Goal: Transaction & Acquisition: Obtain resource

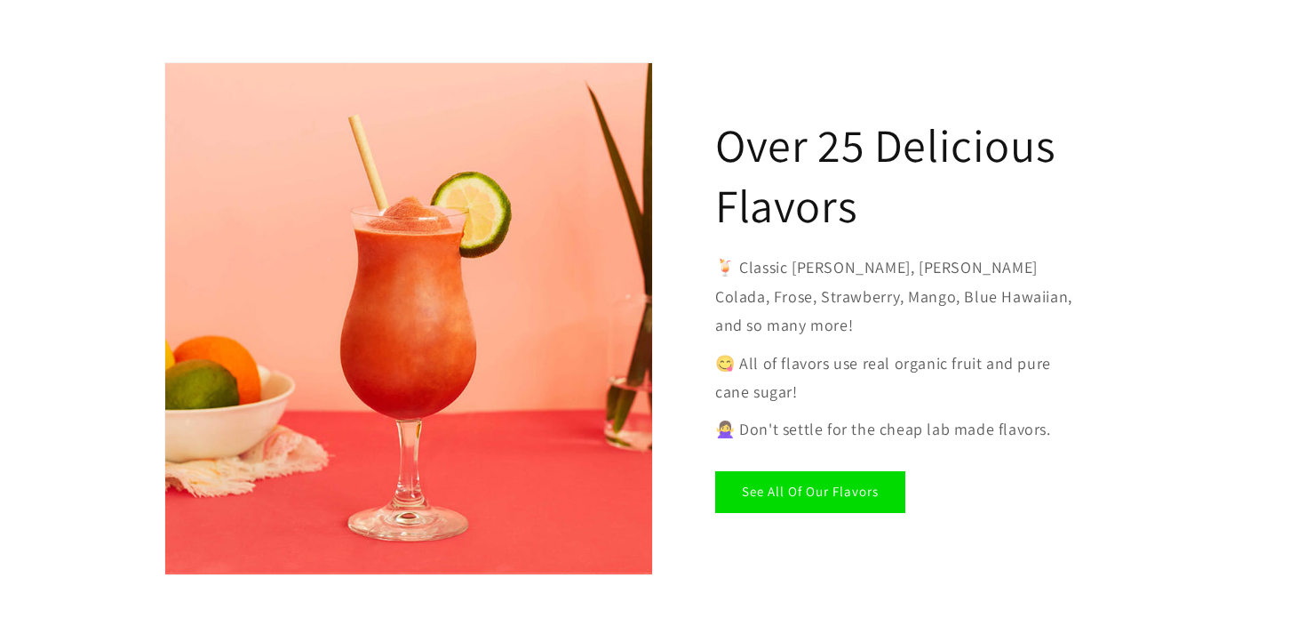
scroll to position [2712, 0]
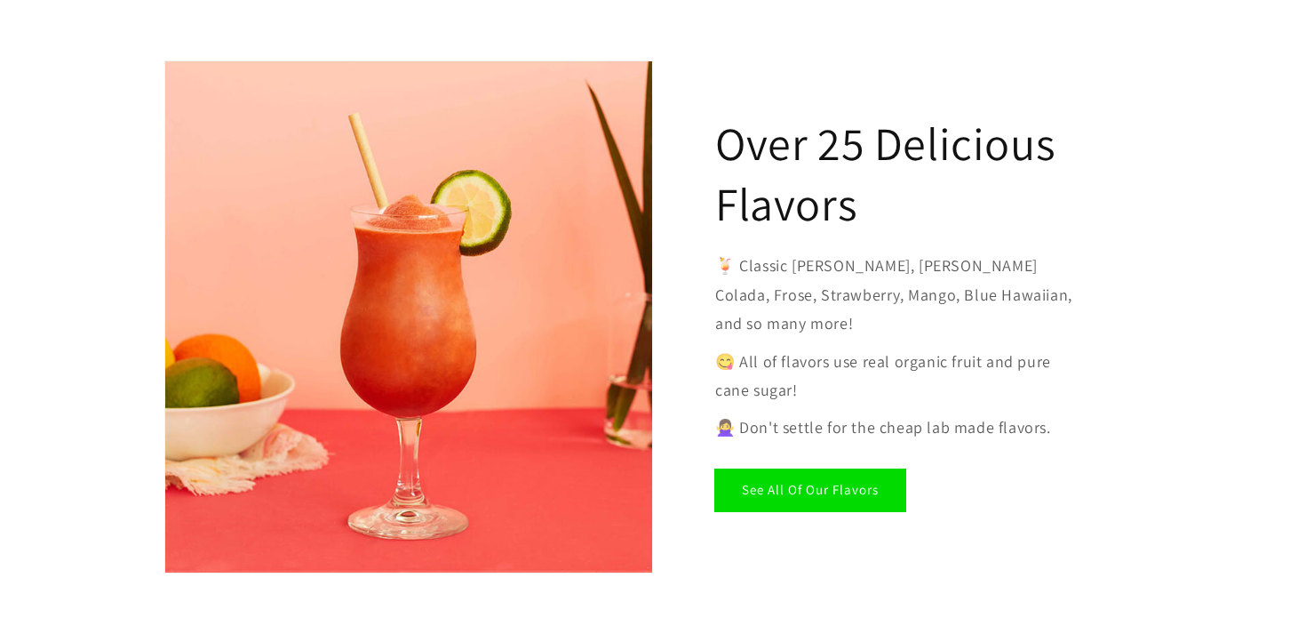
click at [860, 469] on link "See All Of Our Flavors" at bounding box center [810, 490] width 190 height 42
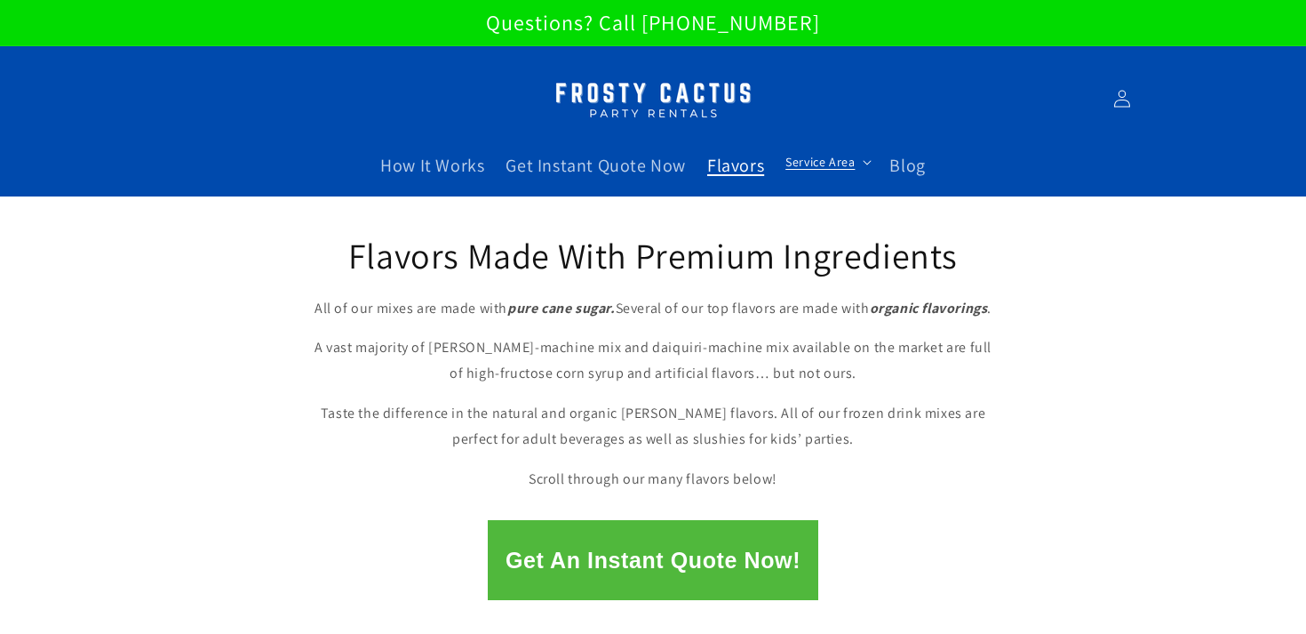
click at [852, 157] on span "Service Area" at bounding box center [820, 162] width 69 height 16
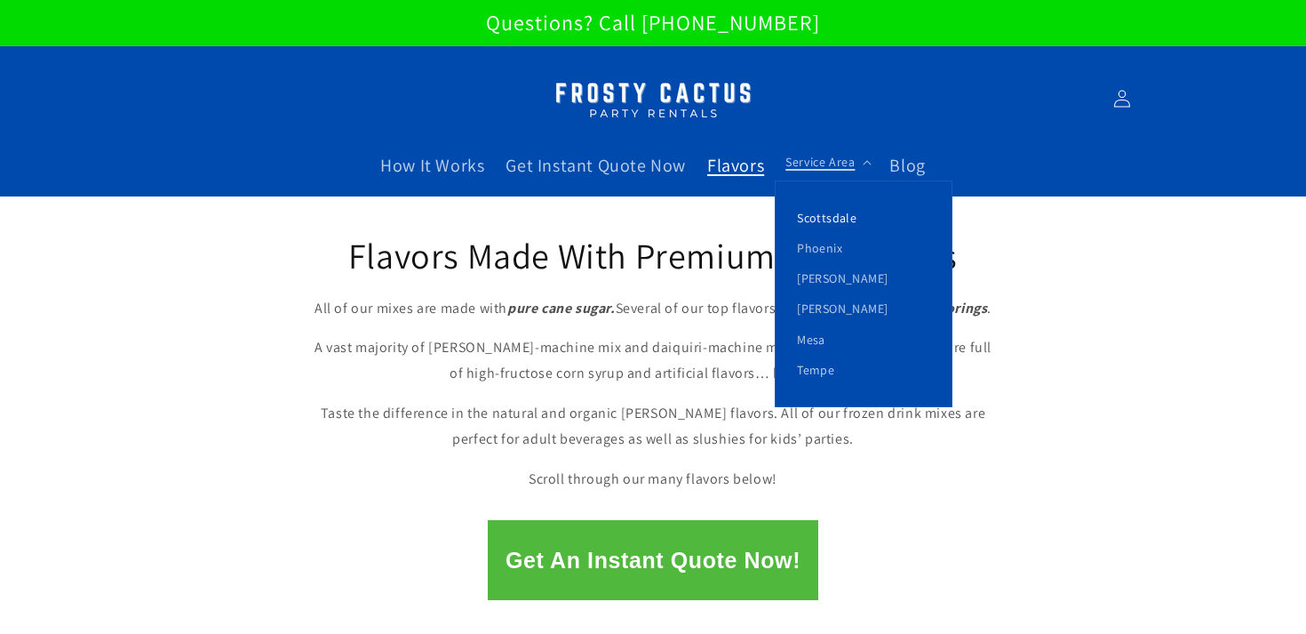
click at [843, 219] on link "Scottsdale" at bounding box center [864, 218] width 176 height 30
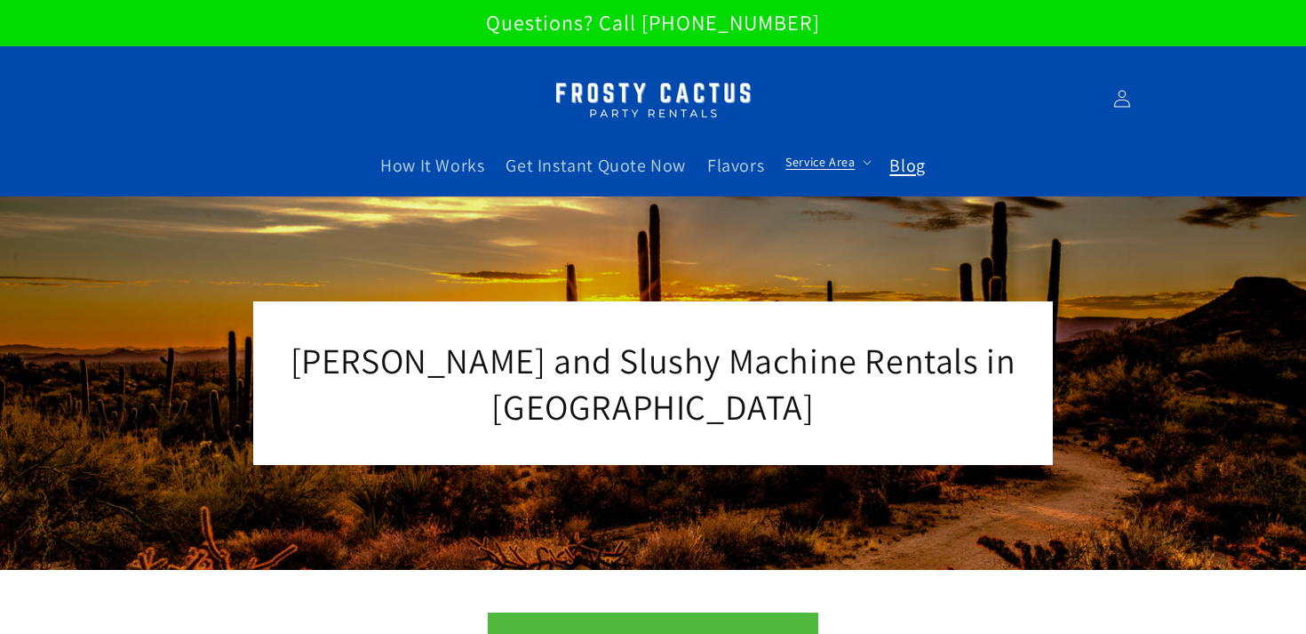
click at [913, 151] on link "Blog" at bounding box center [907, 165] width 57 height 44
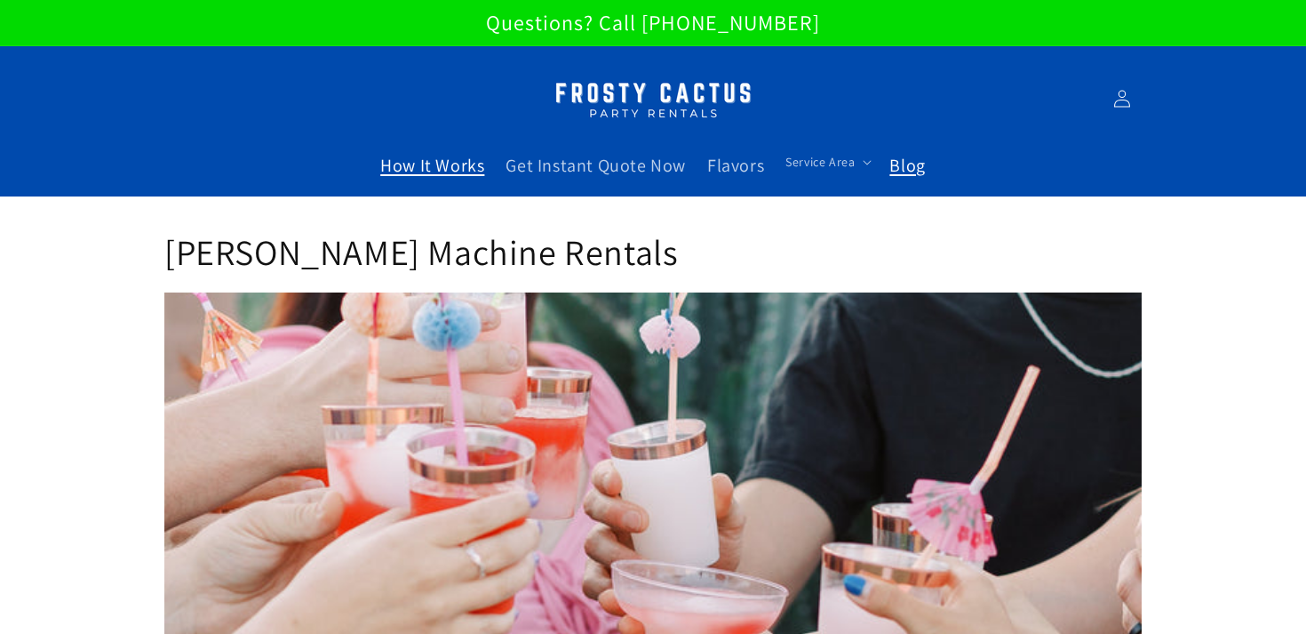
click at [475, 174] on span "How It Works" at bounding box center [432, 165] width 104 height 23
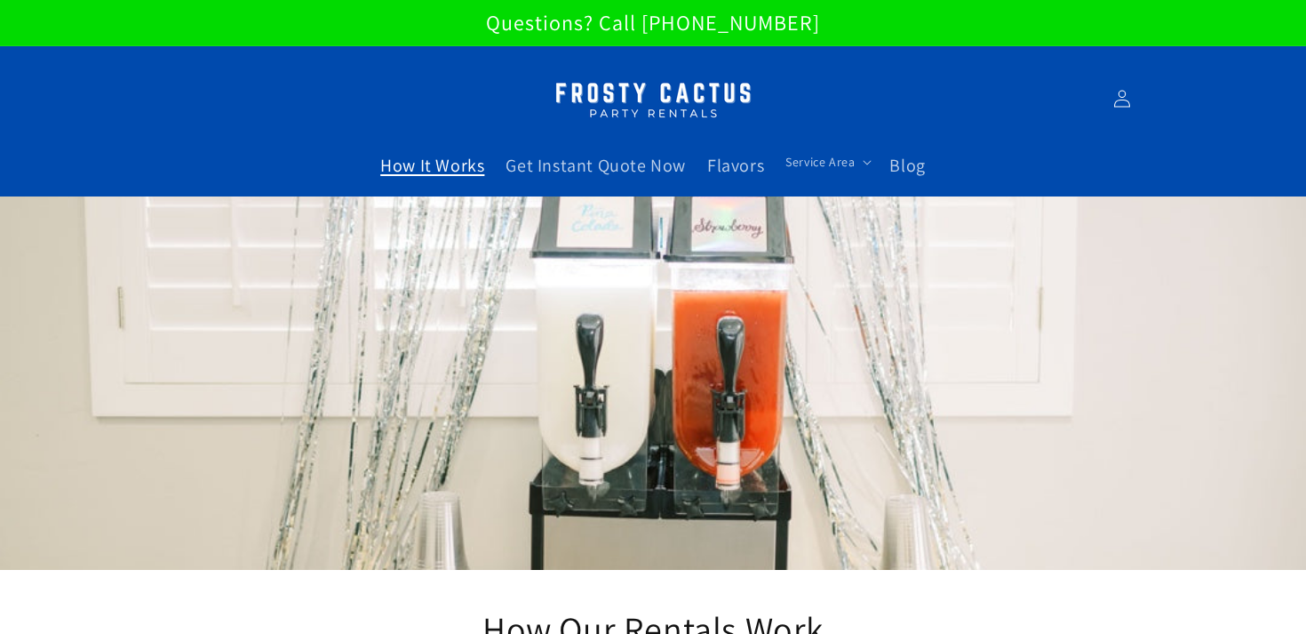
click at [591, 120] on img at bounding box center [653, 99] width 222 height 56
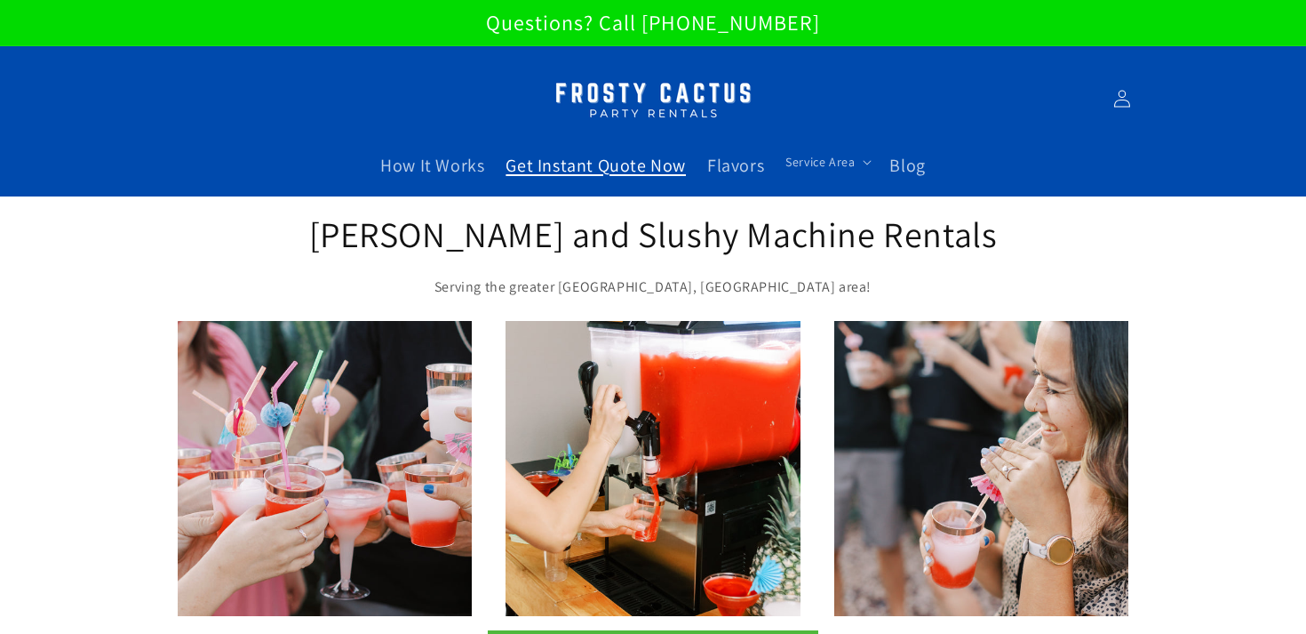
click at [584, 183] on link "Get Instant Quote Now" at bounding box center [596, 165] width 202 height 44
